Goal: Task Accomplishment & Management: Manage account settings

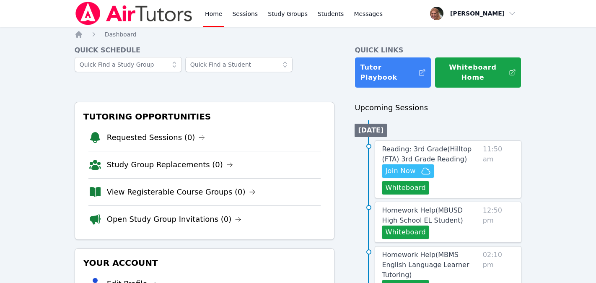
click at [216, 16] on link "Home" at bounding box center [213, 13] width 21 height 27
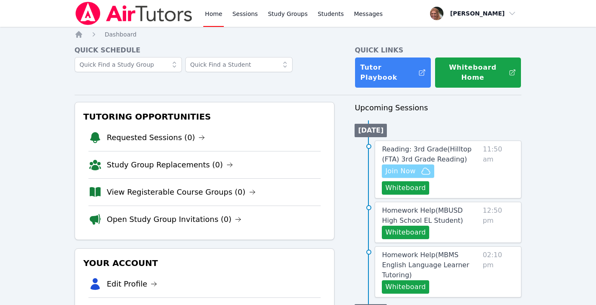
click at [413, 166] on span "Join Now" at bounding box center [400, 171] width 30 height 10
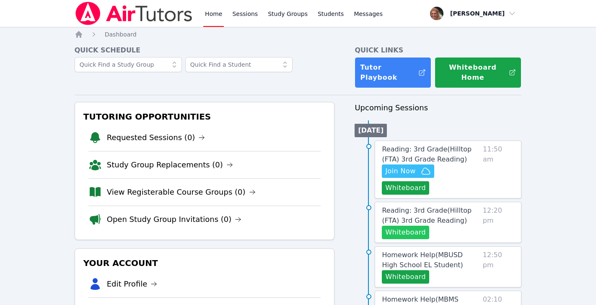
click at [420, 226] on button "Whiteboard" at bounding box center [405, 232] width 47 height 13
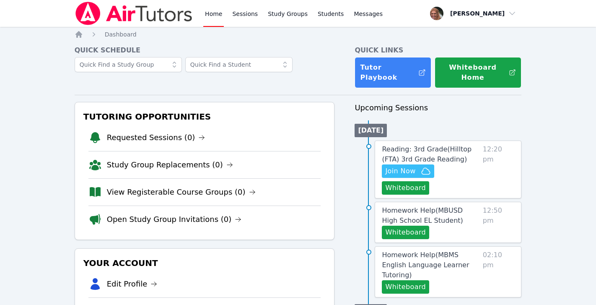
click at [215, 9] on link "Home" at bounding box center [213, 13] width 21 height 27
click at [215, 13] on link "Home" at bounding box center [213, 13] width 21 height 27
click at [257, 13] on link "Sessions" at bounding box center [245, 13] width 29 height 27
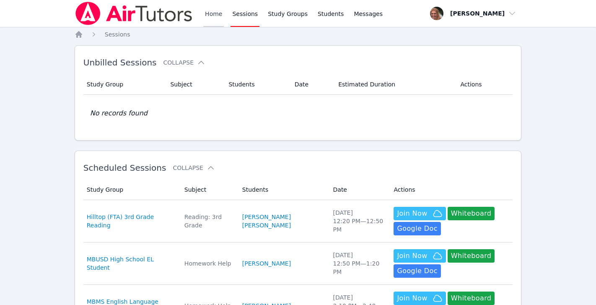
click at [212, 16] on link "Home" at bounding box center [213, 13] width 21 height 27
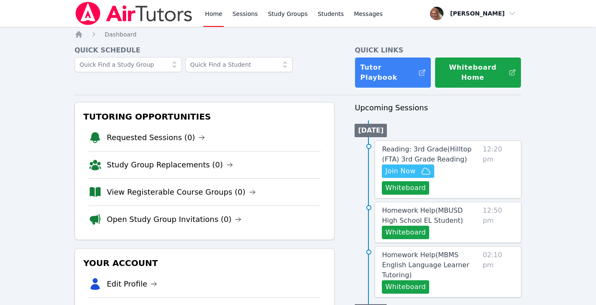
click at [216, 13] on link "Home" at bounding box center [213, 13] width 21 height 27
click at [247, 13] on link "Sessions" at bounding box center [245, 13] width 29 height 27
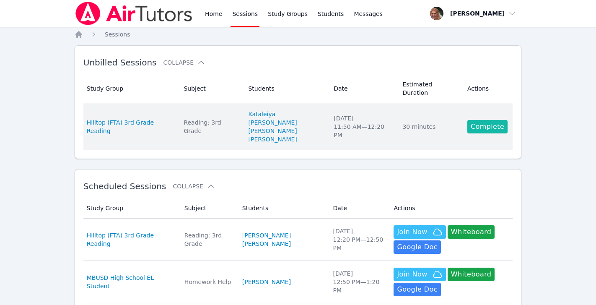
click at [487, 120] on link "Complete" at bounding box center [487, 126] width 40 height 13
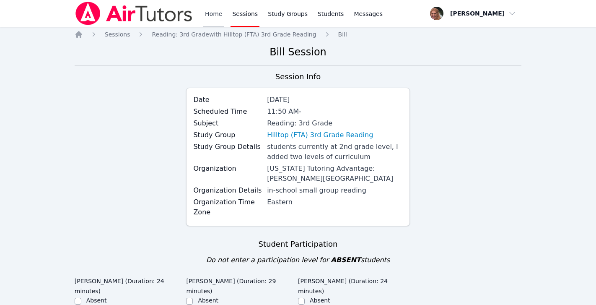
click at [213, 18] on link "Home" at bounding box center [213, 13] width 21 height 27
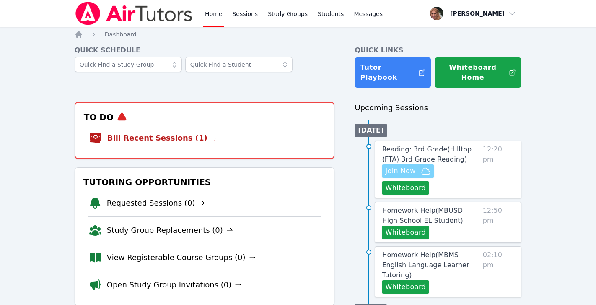
click at [409, 166] on span "Join Now" at bounding box center [400, 171] width 30 height 10
click at [437, 145] on span "Reading: 3rd Grade ( Hilltop (FTA) 3rd Grade Reading )" at bounding box center [427, 154] width 90 height 18
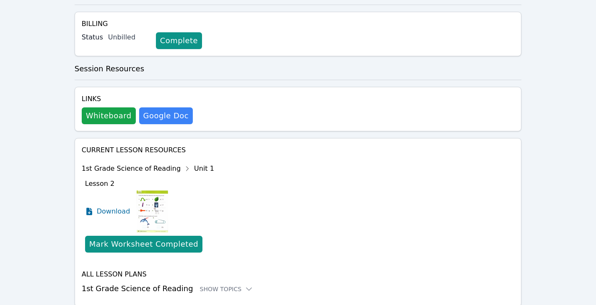
scroll to position [245, 0]
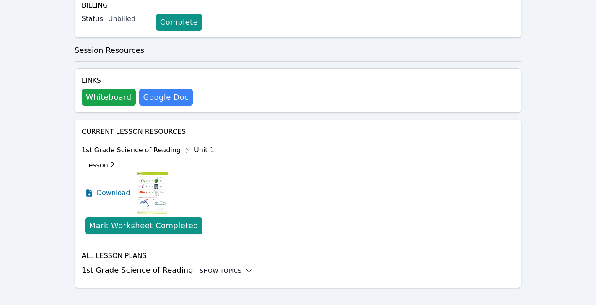
click at [228, 266] on div "Show Topics" at bounding box center [227, 270] width 54 height 8
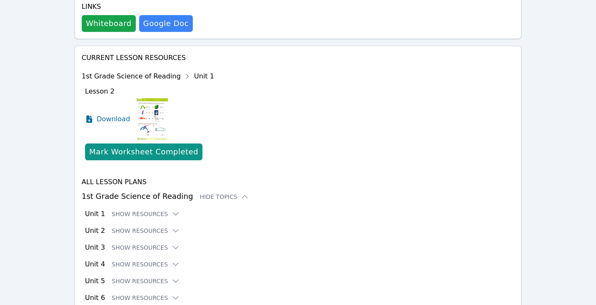
scroll to position [328, 0]
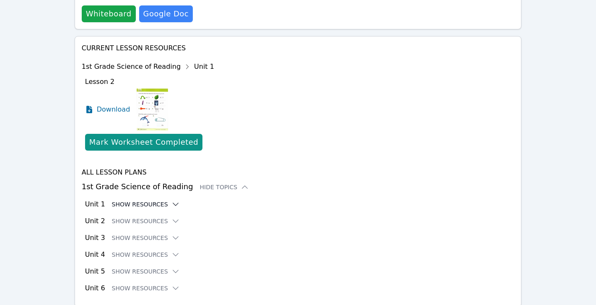
click at [154, 200] on button "Show Resources" at bounding box center [146, 204] width 68 height 8
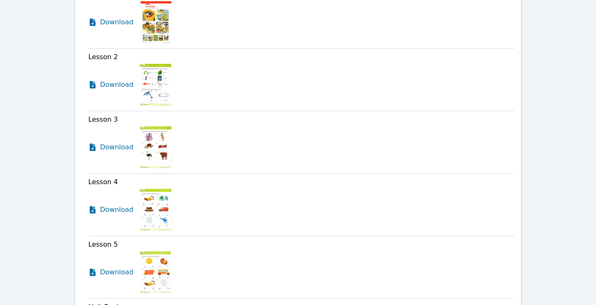
scroll to position [0, 0]
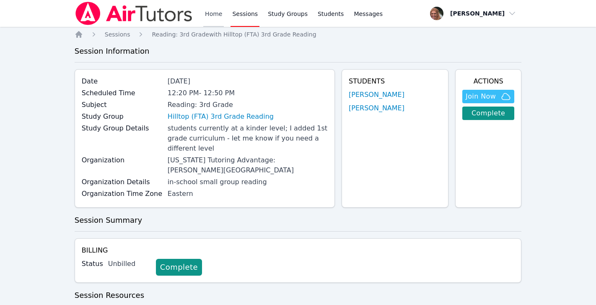
click at [216, 13] on link "Home" at bounding box center [213, 13] width 21 height 27
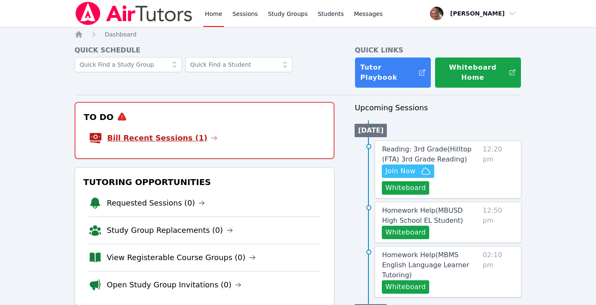
click at [132, 132] on link "Bill Recent Sessions (1)" at bounding box center [162, 138] width 110 height 12
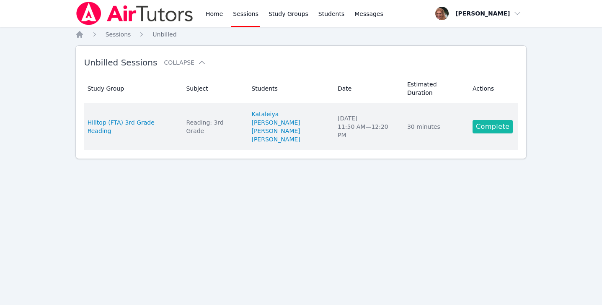
click at [488, 120] on link "Complete" at bounding box center [493, 126] width 40 height 13
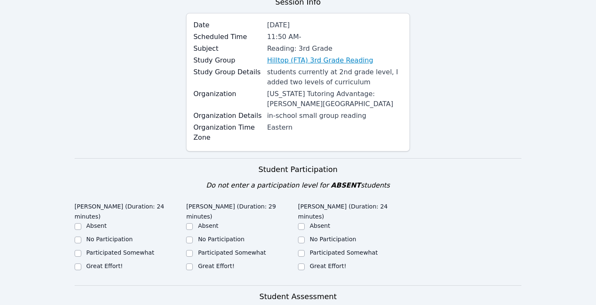
scroll to position [179, 0]
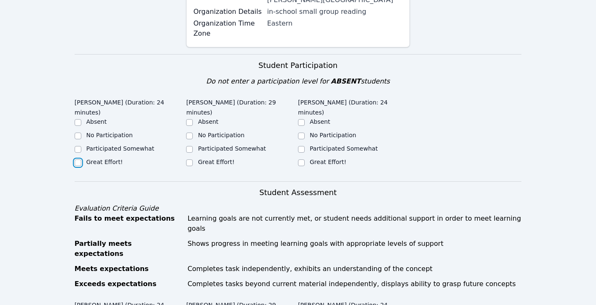
click at [77, 163] on input "Great Effort!" at bounding box center [78, 162] width 7 height 7
checkbox input "true"
click at [190, 163] on input "Great Effort!" at bounding box center [189, 162] width 7 height 7
checkbox input "true"
click at [301, 158] on div at bounding box center [301, 163] width 7 height 10
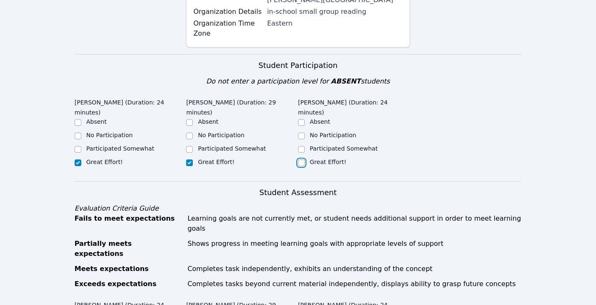
click at [303, 159] on input "Great Effort!" at bounding box center [301, 162] width 7 height 7
checkbox input "true"
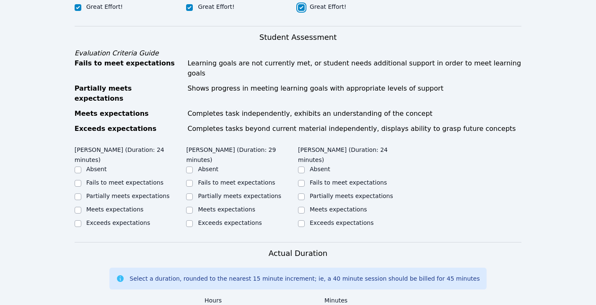
scroll to position [343, 0]
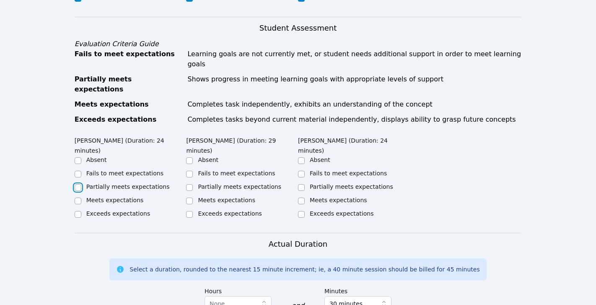
click at [78, 184] on input "Partially meets expectations" at bounding box center [78, 187] width 7 height 7
checkbox input "true"
click at [190, 184] on input "Partially meets expectations" at bounding box center [189, 187] width 7 height 7
checkbox input "true"
click at [302, 184] on input "Partially meets expectations" at bounding box center [301, 187] width 7 height 7
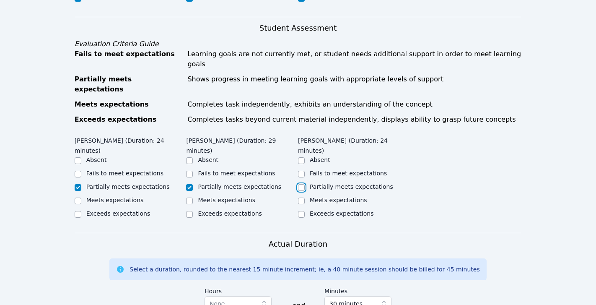
checkbox input "true"
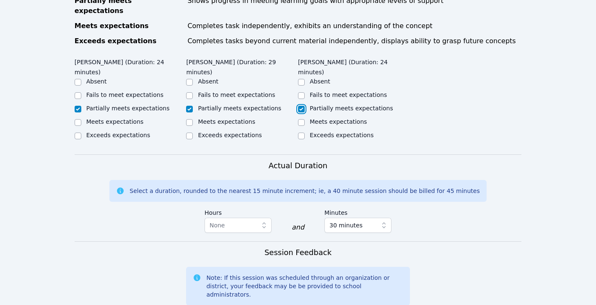
scroll to position [488, 0]
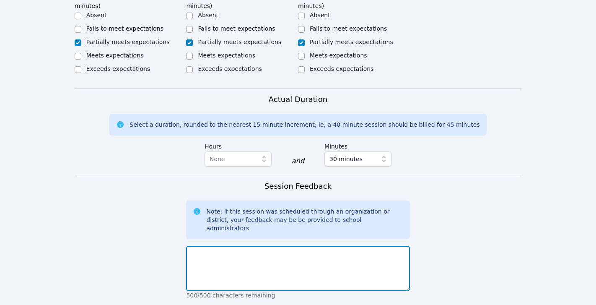
click at [302, 246] on textarea at bounding box center [297, 268] width 223 height 45
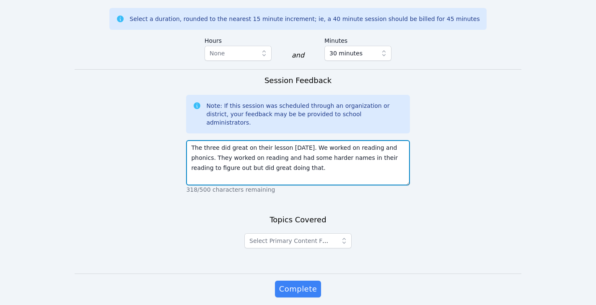
scroll to position [597, 0]
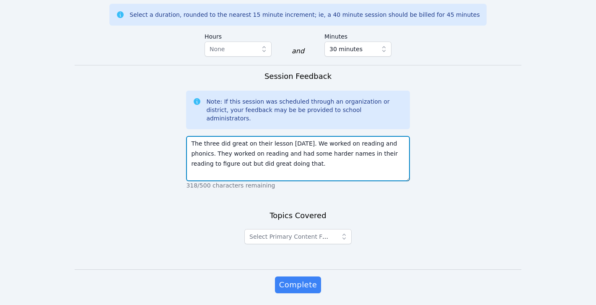
type textarea "The three did great on their lesson today. We worked on reading and phonics. Th…"
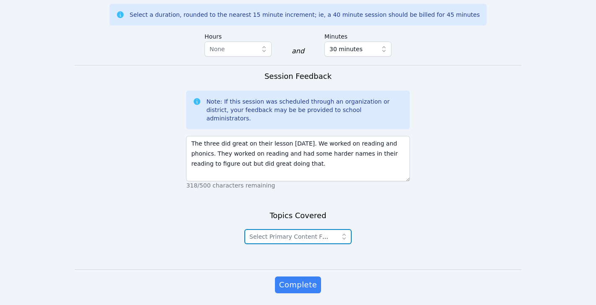
click at [347, 232] on icon "button" at bounding box center [344, 236] width 8 height 8
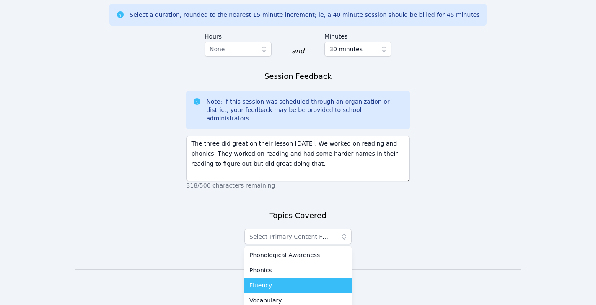
click at [324, 278] on li "Fluency" at bounding box center [297, 285] width 107 height 15
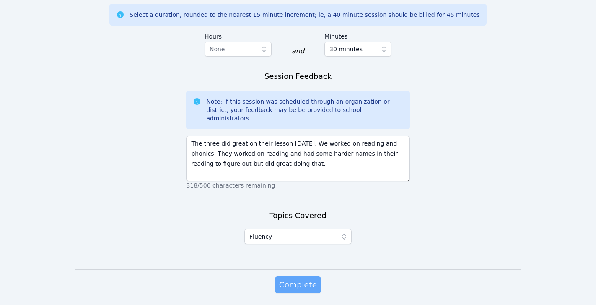
click at [299, 279] on span "Complete" at bounding box center [298, 285] width 38 height 12
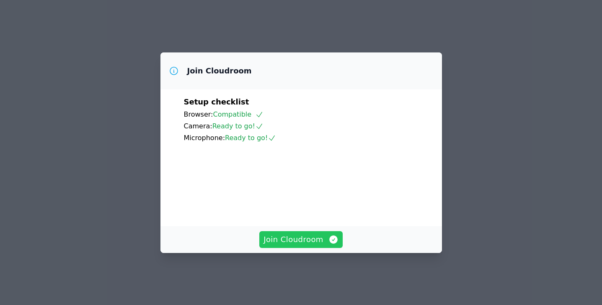
click at [311, 245] on span "Join Cloudroom" at bounding box center [301, 240] width 75 height 12
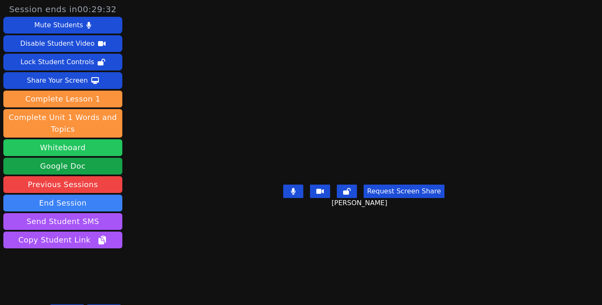
click at [94, 148] on button "Whiteboard" at bounding box center [62, 147] width 119 height 17
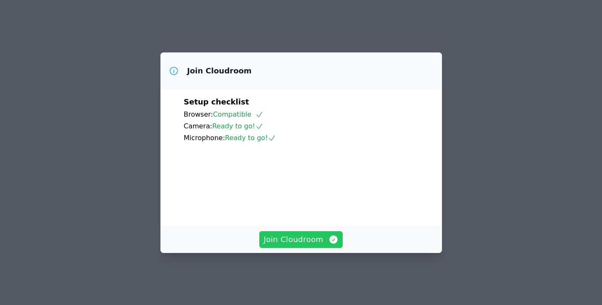
click at [310, 245] on span "Join Cloudroom" at bounding box center [301, 240] width 75 height 12
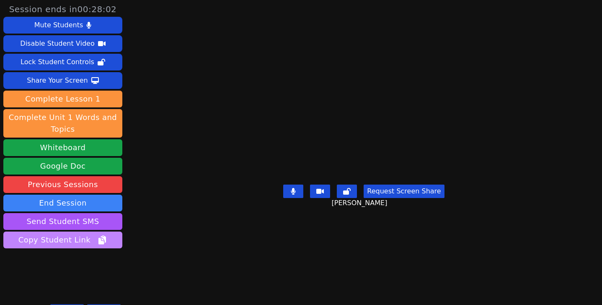
scroll to position [16, 0]
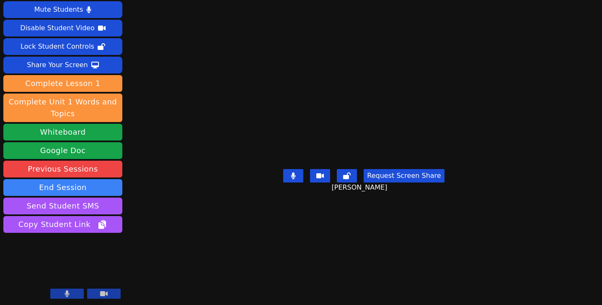
click at [72, 294] on button at bounding box center [67, 293] width 34 height 10
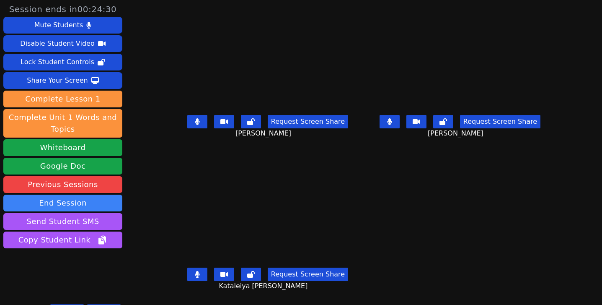
click at [195, 122] on icon at bounding box center [197, 121] width 5 height 7
click at [189, 119] on button at bounding box center [197, 121] width 20 height 13
click at [193, 122] on icon at bounding box center [197, 121] width 8 height 7
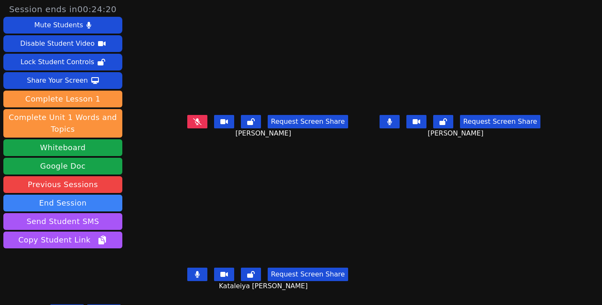
click at [193, 122] on icon at bounding box center [197, 121] width 8 height 7
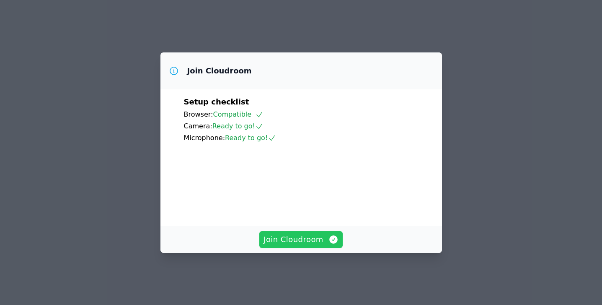
click at [299, 245] on span "Join Cloudroom" at bounding box center [301, 240] width 75 height 12
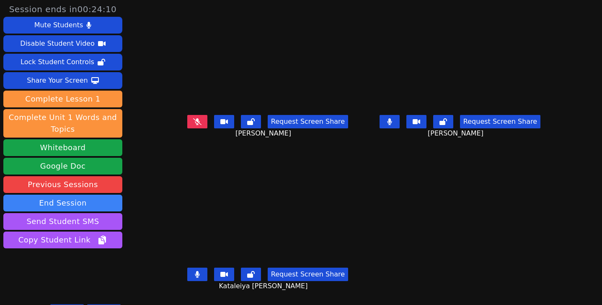
click at [193, 123] on icon at bounding box center [197, 121] width 8 height 7
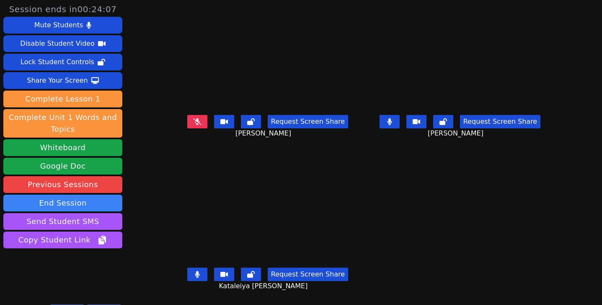
click at [193, 123] on icon at bounding box center [197, 121] width 8 height 7
click at [193, 122] on icon at bounding box center [197, 121] width 8 height 7
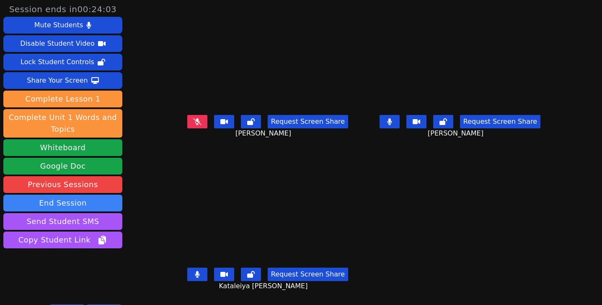
click at [193, 122] on icon at bounding box center [197, 121] width 8 height 7
click at [193, 119] on icon at bounding box center [197, 121] width 8 height 7
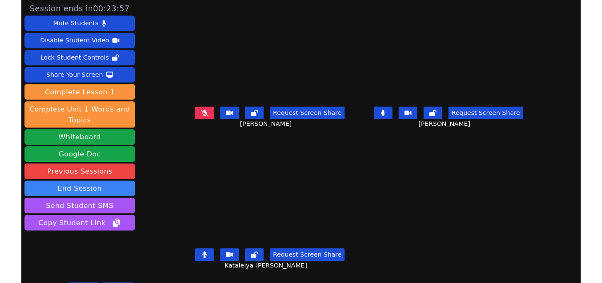
scroll to position [2, 0]
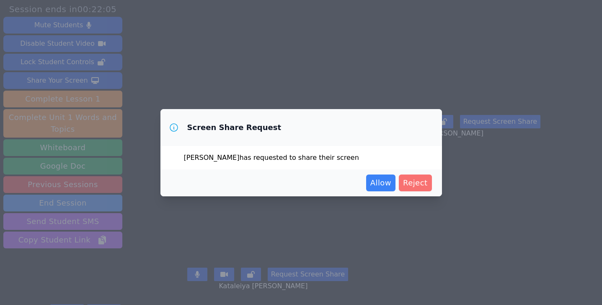
click at [416, 177] on span "Reject" at bounding box center [415, 183] width 25 height 12
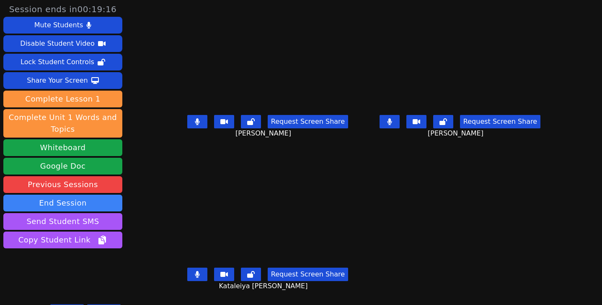
click at [195, 120] on icon at bounding box center [197, 121] width 5 height 7
click at [193, 122] on icon at bounding box center [197, 121] width 8 height 7
click at [187, 116] on button at bounding box center [197, 121] width 20 height 13
click at [195, 271] on icon at bounding box center [197, 274] width 5 height 7
click at [193, 271] on icon at bounding box center [197, 274] width 8 height 7
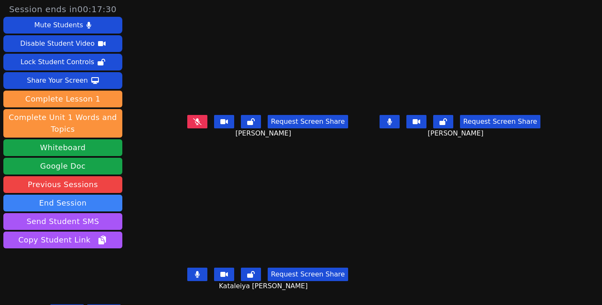
click at [193, 120] on icon at bounding box center [197, 121] width 8 height 7
click at [187, 267] on button at bounding box center [197, 273] width 20 height 13
click at [394, 120] on button at bounding box center [390, 121] width 20 height 13
click at [394, 120] on icon at bounding box center [390, 121] width 8 height 7
click at [195, 120] on icon at bounding box center [197, 121] width 5 height 7
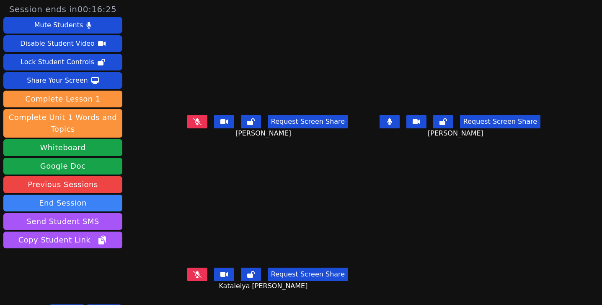
click at [193, 271] on icon at bounding box center [197, 274] width 8 height 7
click at [394, 122] on button at bounding box center [390, 121] width 20 height 13
click at [187, 271] on button at bounding box center [197, 273] width 20 height 13
click at [193, 119] on icon at bounding box center [197, 121] width 8 height 7
click at [394, 124] on icon at bounding box center [390, 121] width 8 height 7
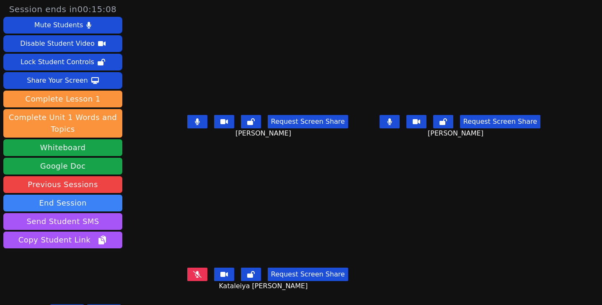
click at [195, 124] on icon at bounding box center [197, 121] width 5 height 7
click at [193, 124] on icon at bounding box center [197, 121] width 8 height 7
click at [397, 125] on button at bounding box center [390, 121] width 20 height 13
click at [394, 122] on icon at bounding box center [390, 121] width 8 height 7
click at [187, 125] on button at bounding box center [197, 121] width 20 height 13
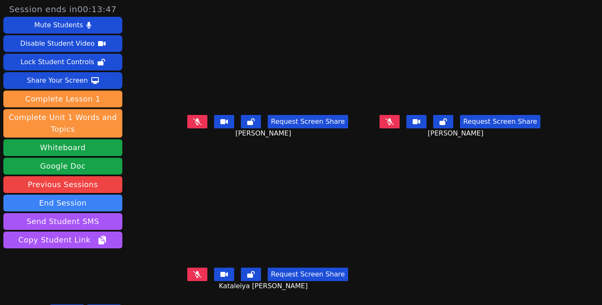
click at [394, 120] on icon at bounding box center [390, 121] width 8 height 7
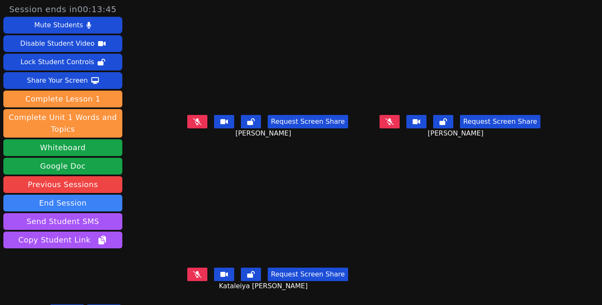
click at [394, 120] on icon at bounding box center [390, 121] width 8 height 7
click at [392, 120] on icon at bounding box center [389, 121] width 5 height 7
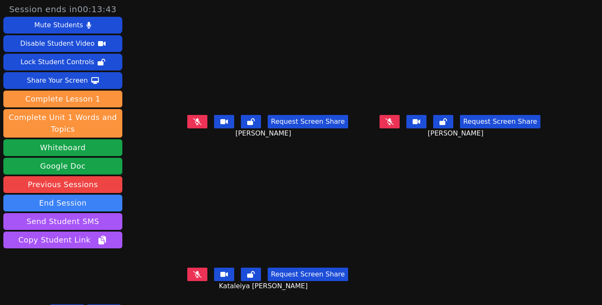
drag, startPoint x: 397, startPoint y: 120, endPoint x: 391, endPoint y: 133, distance: 14.1
click at [391, 133] on div "Request Screen Share Malachi Hernandez" at bounding box center [461, 129] width 186 height 34
click at [394, 122] on icon at bounding box center [390, 121] width 8 height 7
click at [392, 119] on icon at bounding box center [389, 121] width 5 height 7
click at [193, 271] on icon at bounding box center [197, 274] width 8 height 7
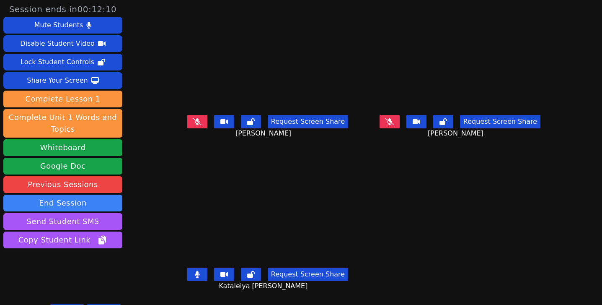
click at [193, 119] on icon at bounding box center [197, 121] width 8 height 7
click at [188, 267] on button at bounding box center [197, 273] width 20 height 13
click at [187, 124] on button at bounding box center [197, 121] width 20 height 13
click at [400, 120] on button at bounding box center [390, 121] width 20 height 13
click at [187, 275] on button at bounding box center [197, 273] width 20 height 13
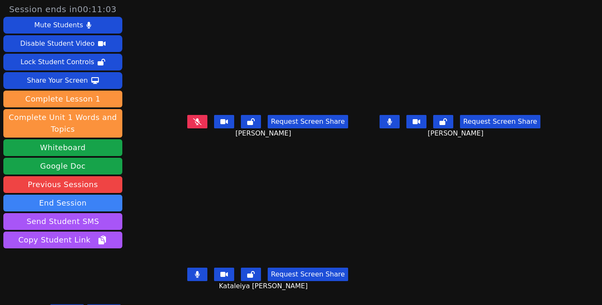
click at [392, 122] on icon at bounding box center [389, 121] width 5 height 7
click at [195, 271] on icon at bounding box center [197, 274] width 5 height 7
click at [193, 271] on icon at bounding box center [197, 274] width 8 height 7
click at [187, 271] on button at bounding box center [197, 273] width 20 height 13
click at [193, 120] on icon at bounding box center [197, 121] width 8 height 7
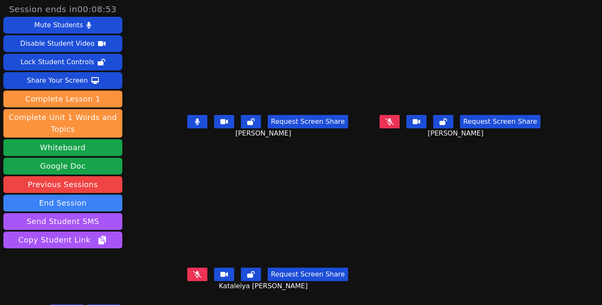
click at [195, 122] on icon at bounding box center [197, 121] width 5 height 7
click at [394, 126] on button at bounding box center [390, 121] width 20 height 13
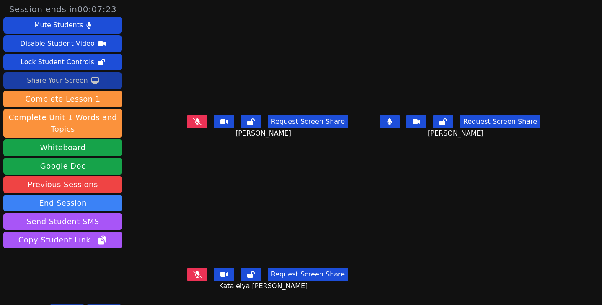
click at [78, 81] on div "Share Your Screen" at bounding box center [57, 80] width 61 height 13
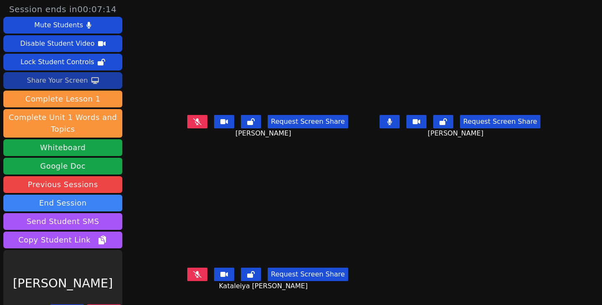
click at [57, 79] on div "Share Your Screen" at bounding box center [57, 80] width 61 height 13
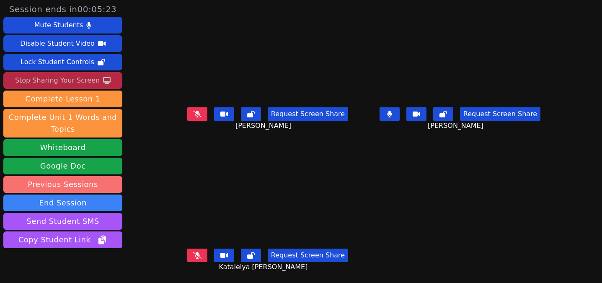
scroll to position [37, 0]
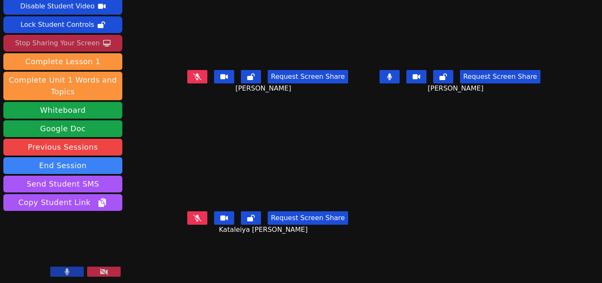
click at [66, 269] on icon at bounding box center [67, 271] width 5 height 7
click at [66, 269] on icon at bounding box center [67, 271] width 8 height 7
click at [66, 269] on icon at bounding box center [67, 271] width 5 height 7
click at [66, 269] on icon at bounding box center [67, 271] width 8 height 7
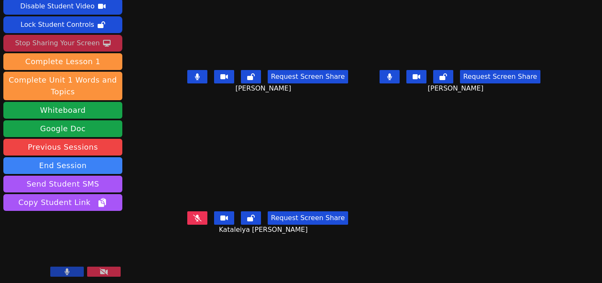
click at [195, 213] on button at bounding box center [197, 217] width 20 height 13
click at [397, 72] on button at bounding box center [390, 76] width 20 height 13
click at [193, 70] on button at bounding box center [197, 76] width 20 height 13
click at [193, 73] on icon at bounding box center [197, 76] width 8 height 7
click at [398, 73] on button at bounding box center [390, 76] width 20 height 13
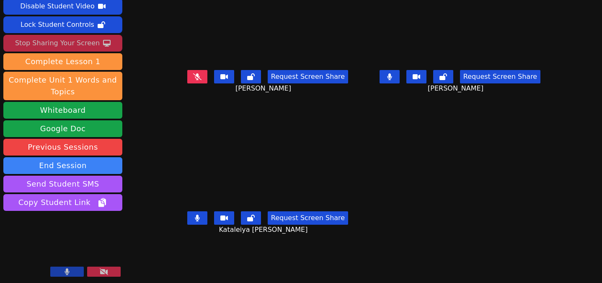
click at [392, 73] on icon at bounding box center [389, 76] width 5 height 7
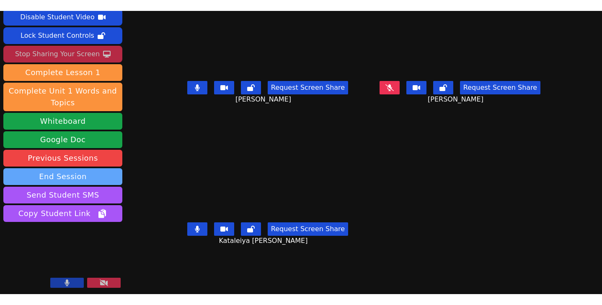
scroll to position [0, 0]
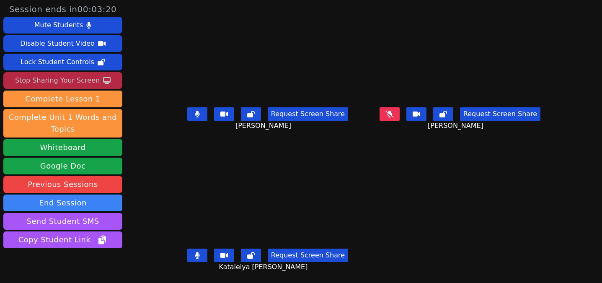
click at [195, 107] on button at bounding box center [197, 113] width 20 height 13
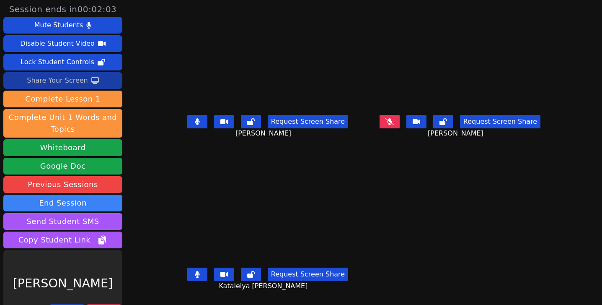
scroll to position [16, 0]
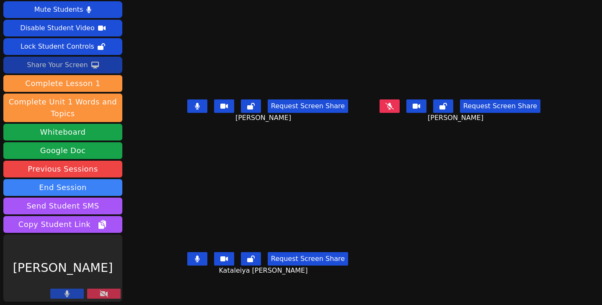
click at [110, 294] on button at bounding box center [104, 293] width 34 height 10
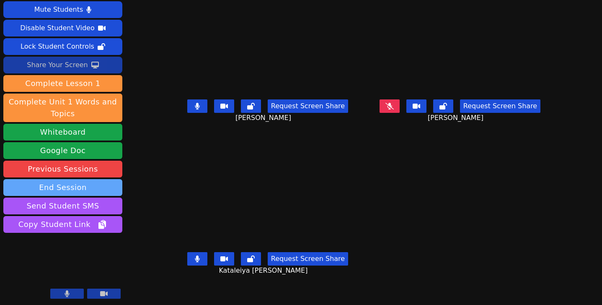
click at [81, 185] on button "End Session" at bounding box center [62, 187] width 119 height 17
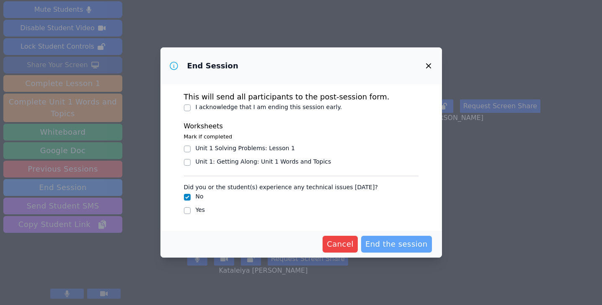
click at [380, 243] on span "End the session" at bounding box center [397, 244] width 62 height 12
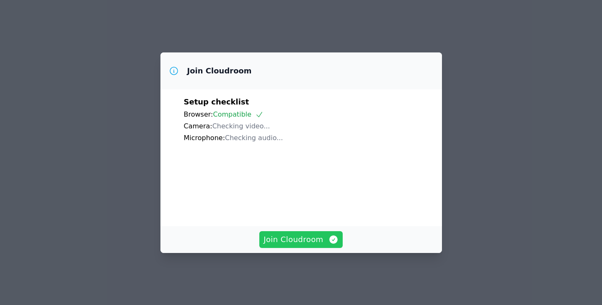
click at [296, 245] on span "Join Cloudroom" at bounding box center [301, 240] width 75 height 12
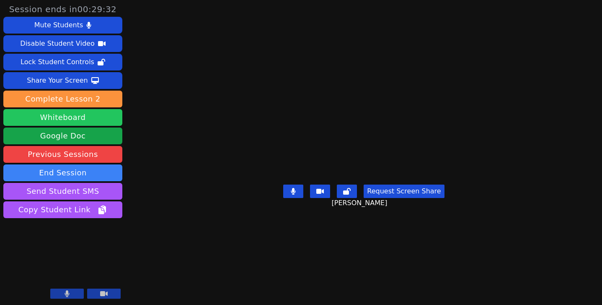
click at [86, 115] on button "Whiteboard" at bounding box center [62, 117] width 119 height 17
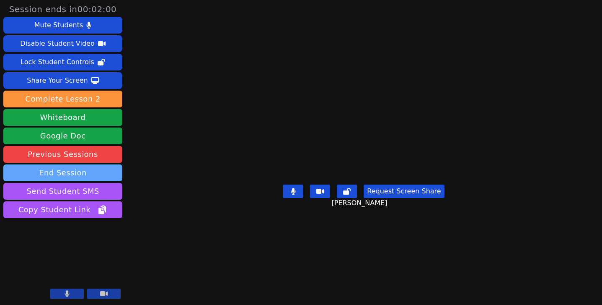
click at [57, 170] on button "End Session" at bounding box center [62, 172] width 119 height 17
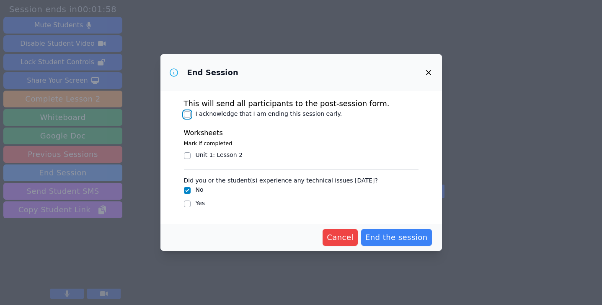
click at [186, 115] on input "I acknowledge that I am ending this session early." at bounding box center [187, 114] width 7 height 7
checkbox input "true"
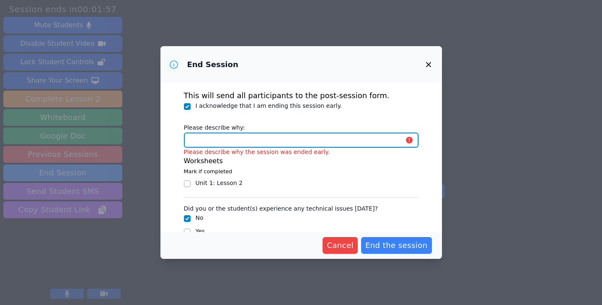
click at [221, 140] on input "Please describe why:" at bounding box center [301, 139] width 235 height 15
type input "I have another class"
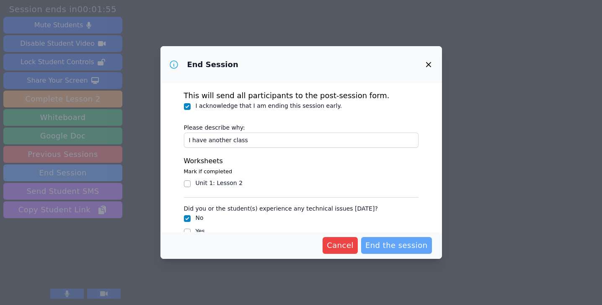
click at [413, 241] on span "End the session" at bounding box center [397, 245] width 62 height 12
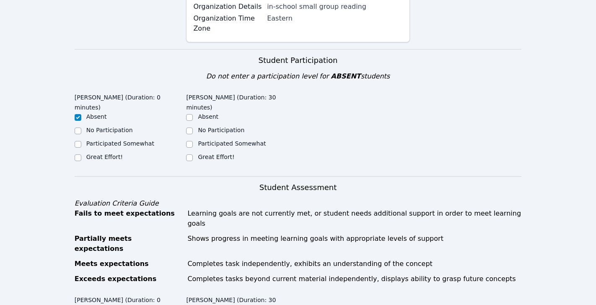
scroll to position [197, 0]
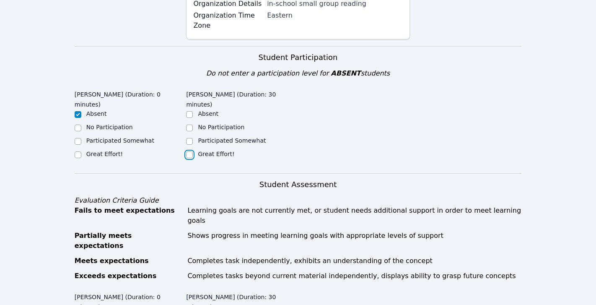
click at [190, 153] on input "Great Effort!" at bounding box center [189, 154] width 7 height 7
checkbox input "true"
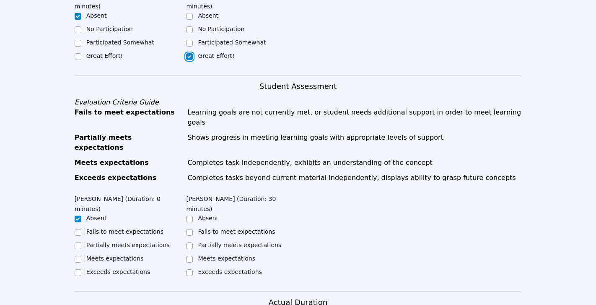
scroll to position [348, 0]
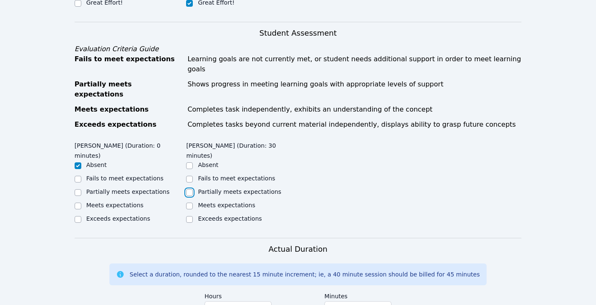
click at [190, 189] on input "Partially meets expectations" at bounding box center [189, 192] width 7 height 7
checkbox input "true"
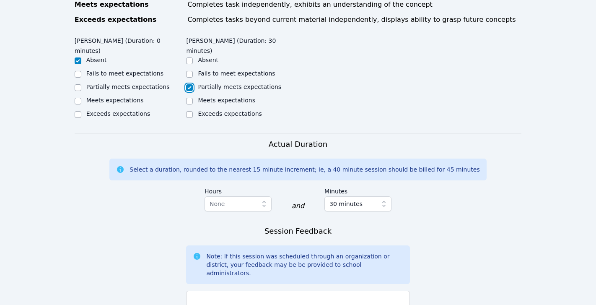
scroll to position [486, 0]
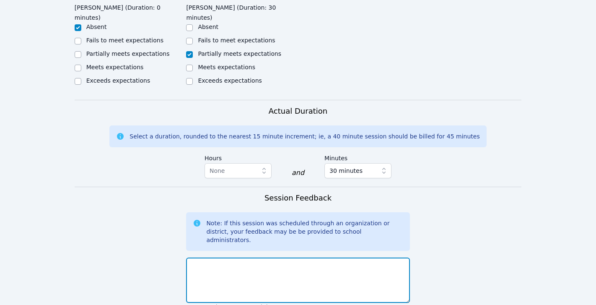
click at [272, 262] on textarea at bounding box center [297, 279] width 223 height 45
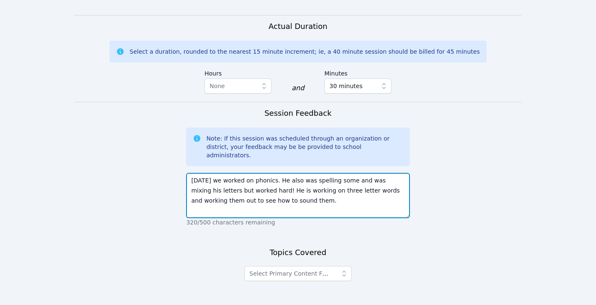
scroll to position [576, 0]
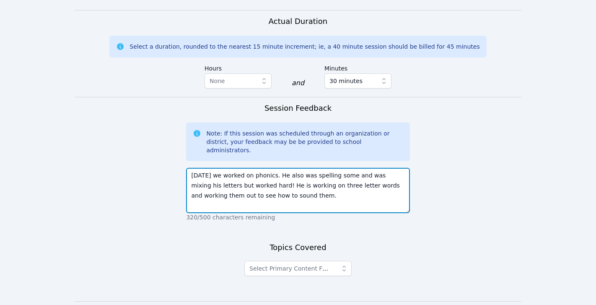
type textarea "Today we worked on phonics. He also was spelling some and was mixing his letter…"
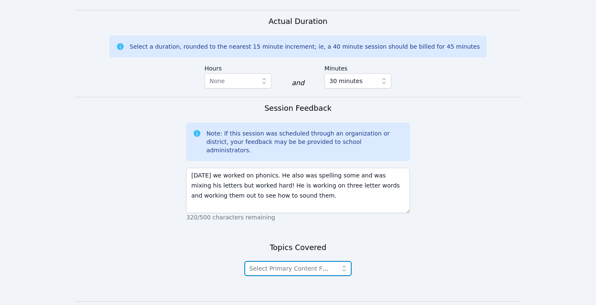
click at [327, 265] on span "Select Primary Content Focus" at bounding box center [292, 268] width 86 height 7
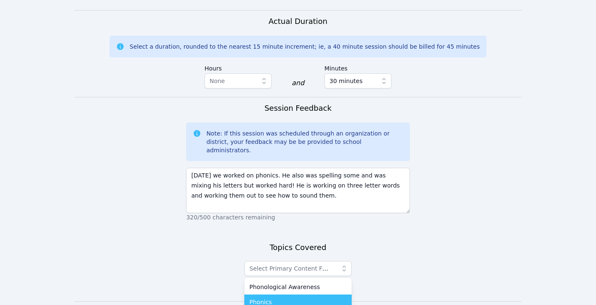
click at [300, 298] on div "Phonics" at bounding box center [297, 302] width 97 height 8
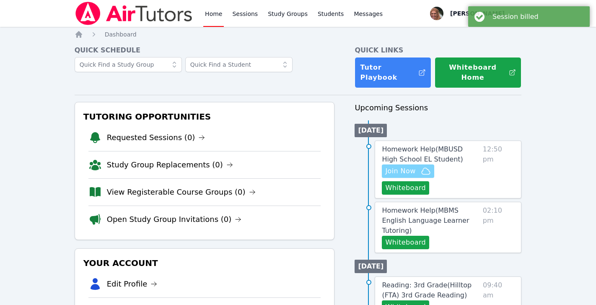
click at [418, 166] on span "Join Now" at bounding box center [407, 171] width 45 height 10
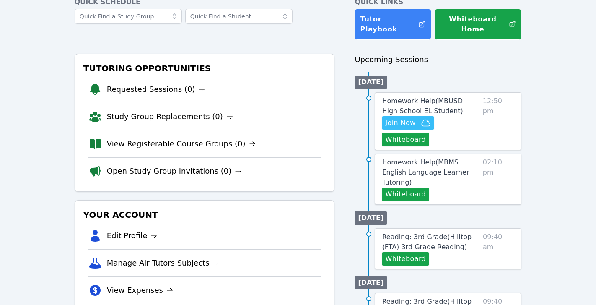
scroll to position [50, 0]
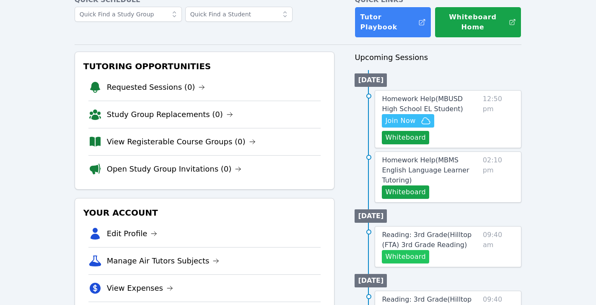
click at [414, 250] on button "Whiteboard" at bounding box center [405, 256] width 47 height 13
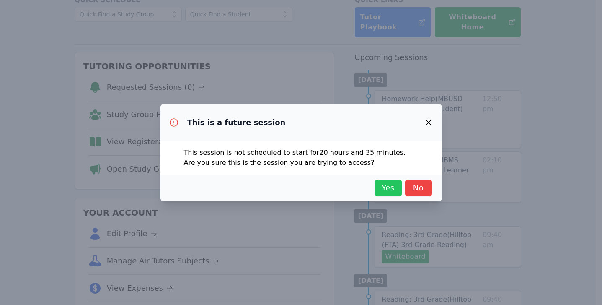
click at [390, 187] on span "Yes" at bounding box center [388, 188] width 18 height 12
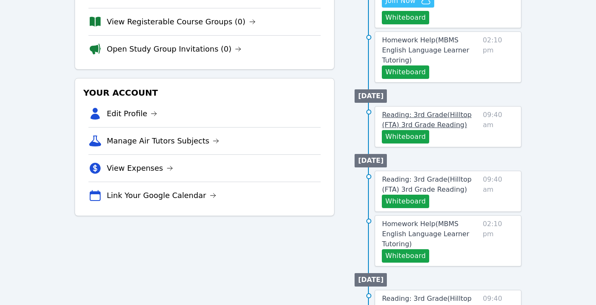
scroll to position [173, 0]
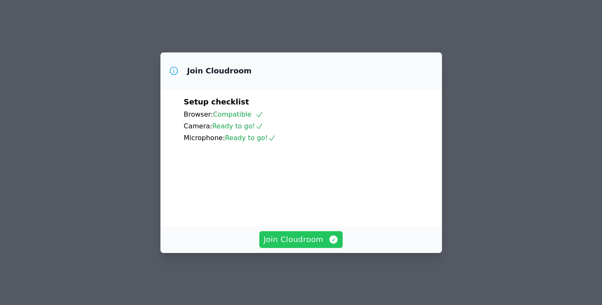
click at [319, 245] on span "Join Cloudroom" at bounding box center [301, 240] width 75 height 12
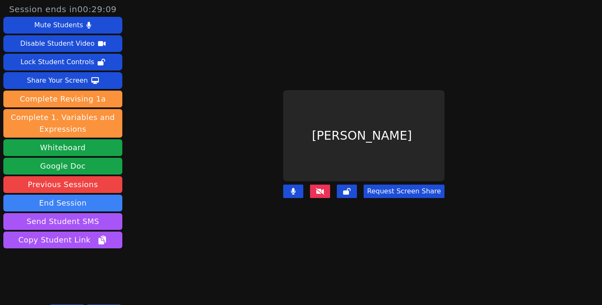
click at [322, 188] on button at bounding box center [320, 190] width 20 height 13
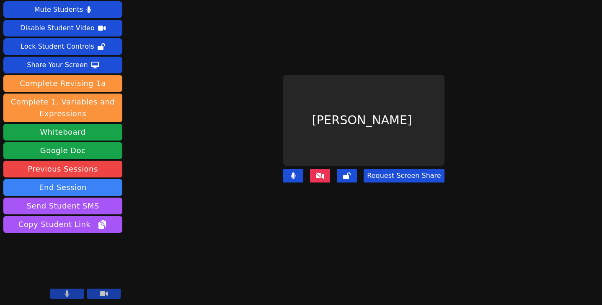
click at [74, 296] on button at bounding box center [67, 293] width 34 height 10
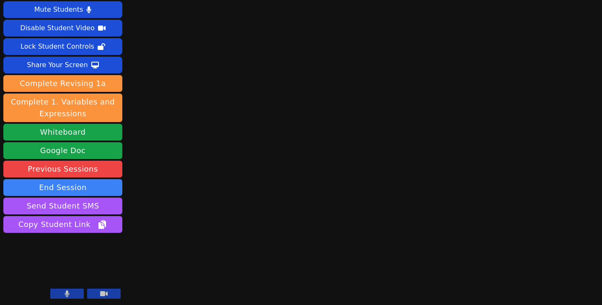
click at [72, 295] on button at bounding box center [67, 293] width 34 height 10
click at [72, 294] on button at bounding box center [67, 293] width 34 height 10
click at [72, 295] on button at bounding box center [67, 293] width 34 height 10
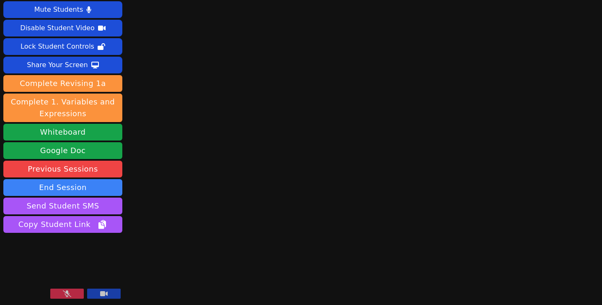
click at [72, 295] on button at bounding box center [67, 293] width 34 height 10
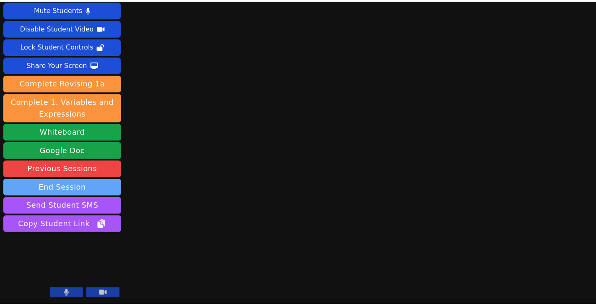
scroll to position [0, 0]
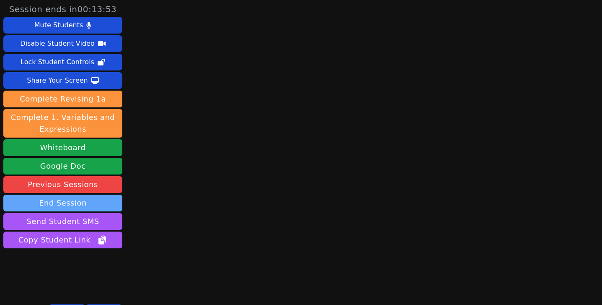
click at [78, 205] on button "End Session" at bounding box center [62, 203] width 119 height 17
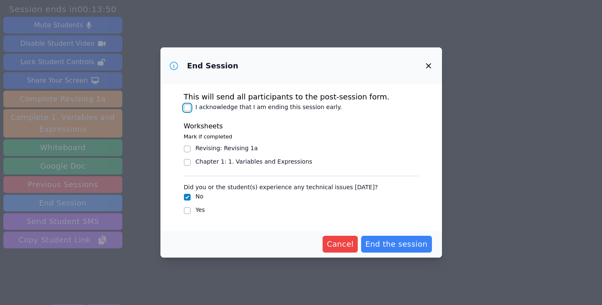
click at [186, 106] on input "I acknowledge that I am ending this session early." at bounding box center [187, 107] width 7 height 7
checkbox input "true"
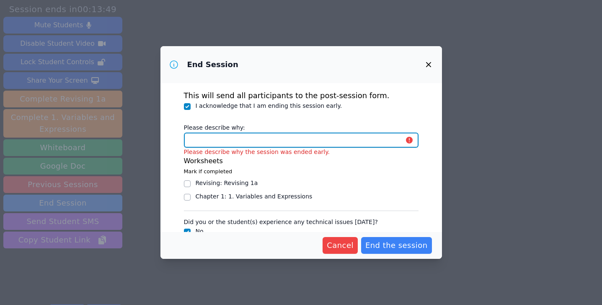
click at [223, 140] on input "Please describe why:" at bounding box center [301, 139] width 235 height 15
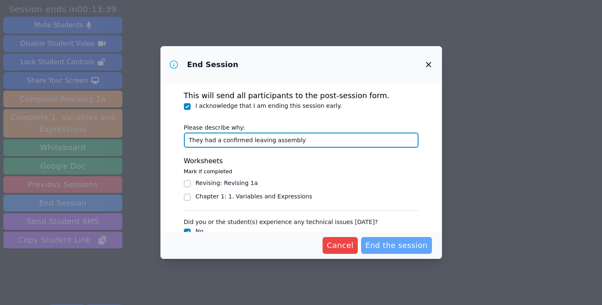
type input "They had a confirmed leaving assembly"
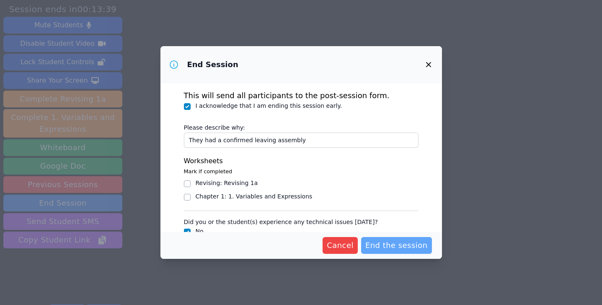
click at [381, 245] on span "End the session" at bounding box center [397, 245] width 62 height 12
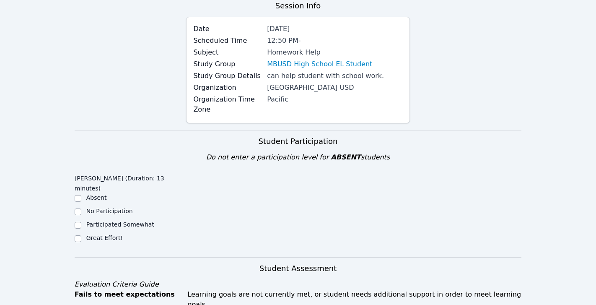
scroll to position [108, 0]
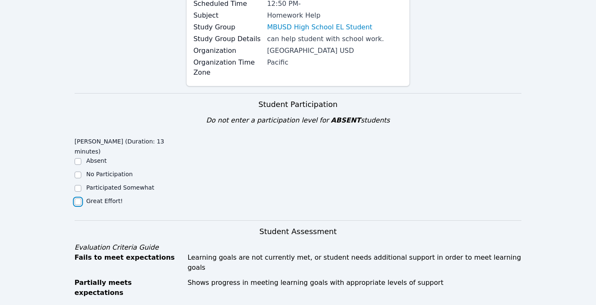
click at [77, 198] on input "Great Effort!" at bounding box center [78, 201] width 7 height 7
checkbox input "true"
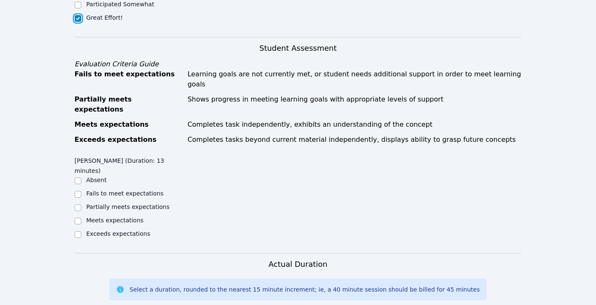
scroll to position [292, 0]
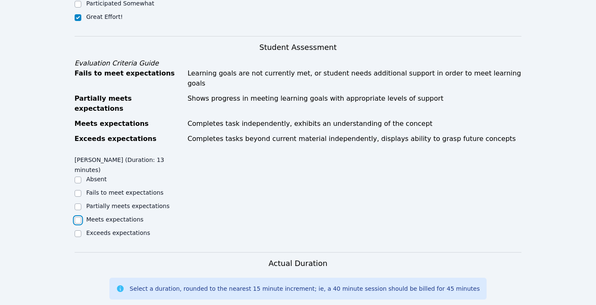
click at [79, 217] on input "Meets expectations" at bounding box center [78, 220] width 7 height 7
checkbox input "true"
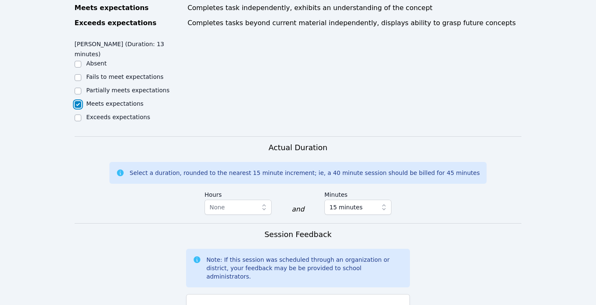
scroll to position [410, 0]
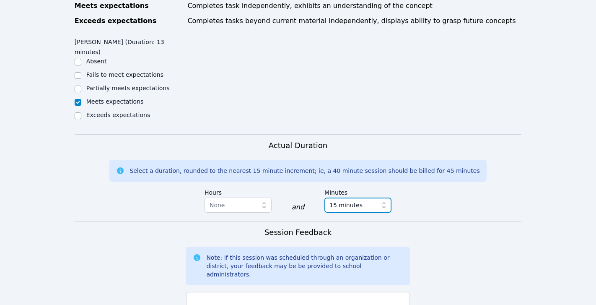
click at [384, 201] on icon "button" at bounding box center [384, 205] width 8 height 8
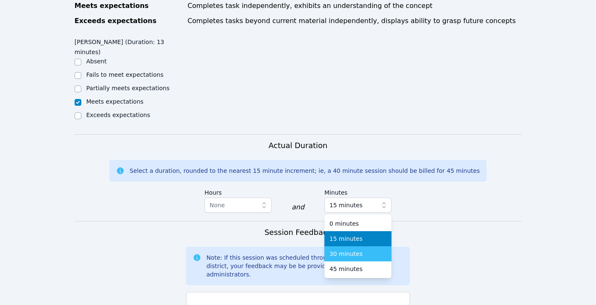
click at [359, 249] on div "30 minutes" at bounding box center [358, 253] width 57 height 8
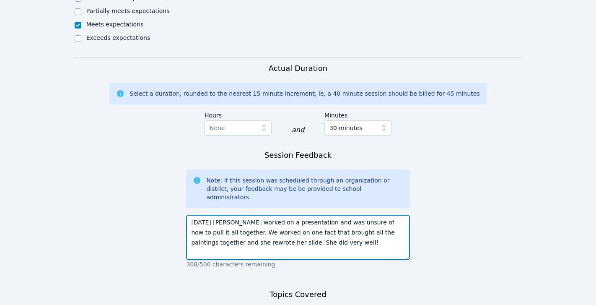
scroll to position [501, 0]
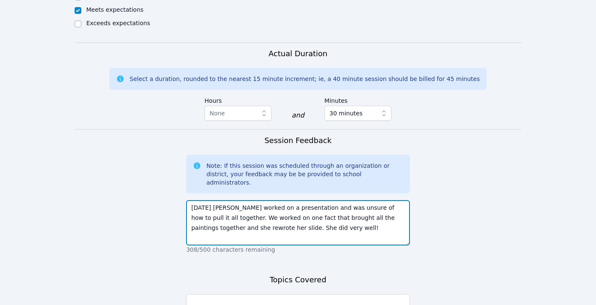
type textarea "[DATE] [PERSON_NAME] worked on a presentation and was unsure of how to pull it …"
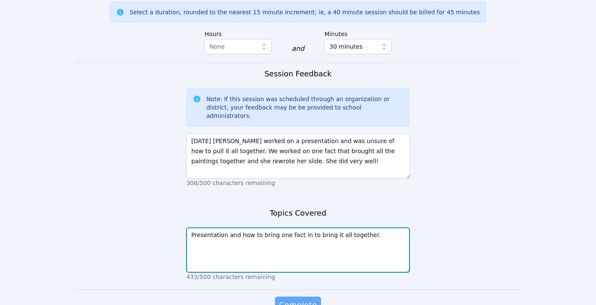
type textarea "Presentation and how to bring one fact in to bring it all together."
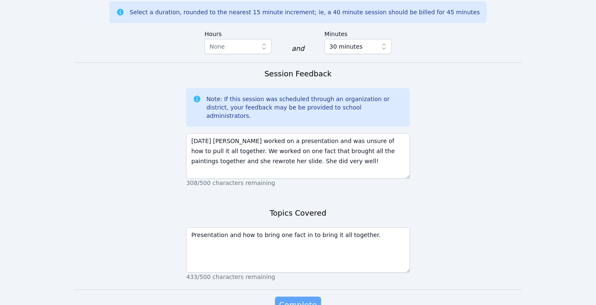
click at [307, 299] on span "Complete" at bounding box center [298, 305] width 38 height 12
